Goal: Find specific page/section

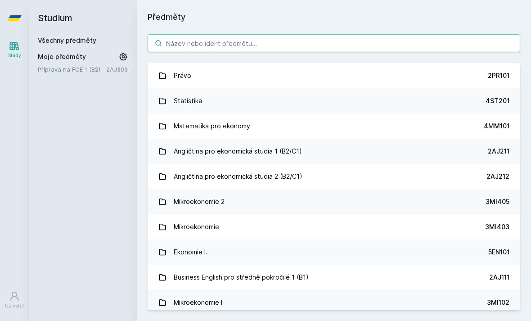
click at [189, 41] on input "search" at bounding box center [334, 43] width 373 height 18
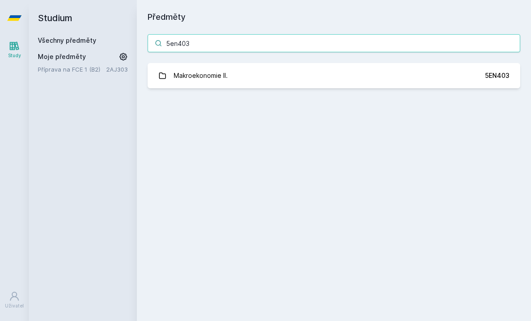
type input "5en403"
click at [194, 78] on div "Makroekonomie II." at bounding box center [201, 76] width 54 height 18
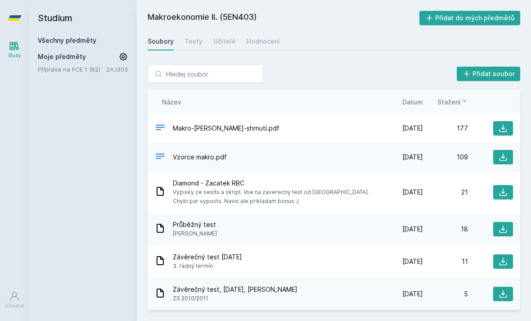
click at [415, 98] on span "Datum" at bounding box center [412, 101] width 21 height 9
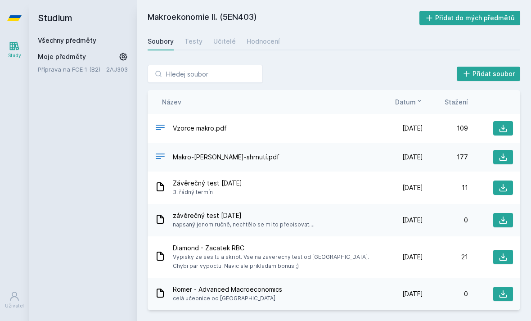
click at [191, 47] on link "Testy" at bounding box center [194, 41] width 18 height 18
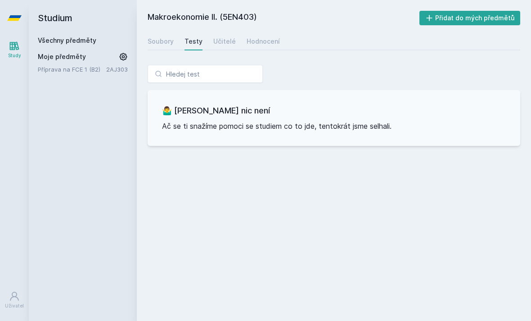
click at [232, 47] on link "Učitelé" at bounding box center [224, 41] width 23 height 18
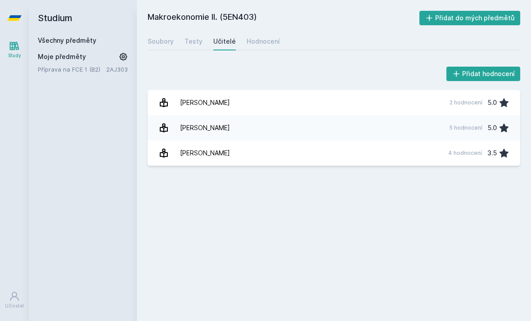
click at [258, 49] on link "Hodnocení" at bounding box center [263, 41] width 33 height 18
